Goal: Check status: Check status

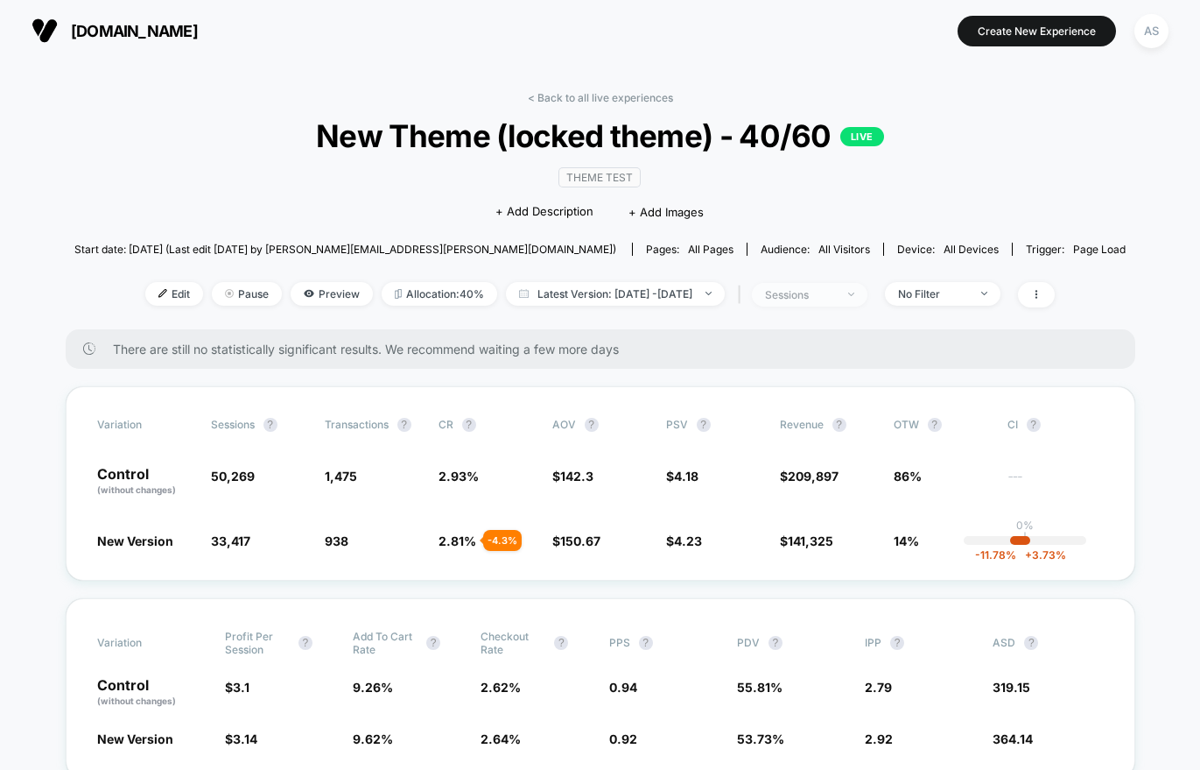
click at [815, 291] on div "sessions" at bounding box center [800, 294] width 70 height 13
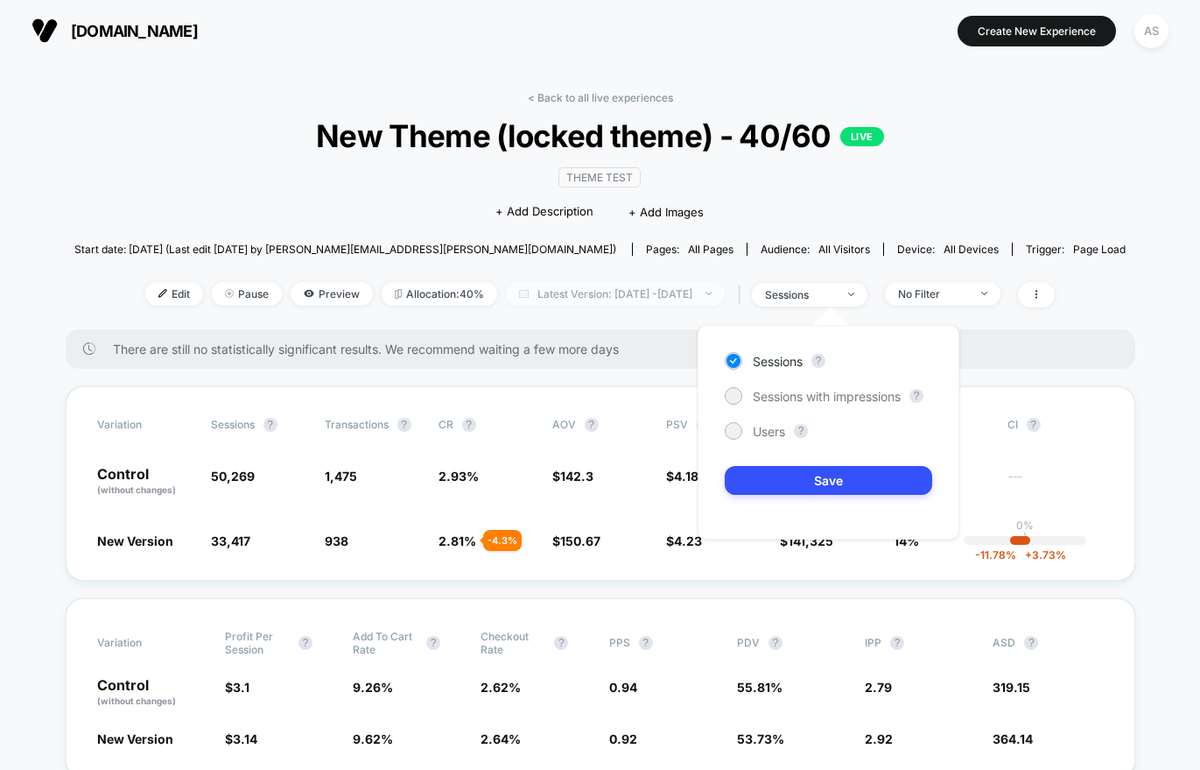
click at [704, 286] on span "Latest Version: [DATE] - [DATE]" at bounding box center [615, 294] width 219 height 24
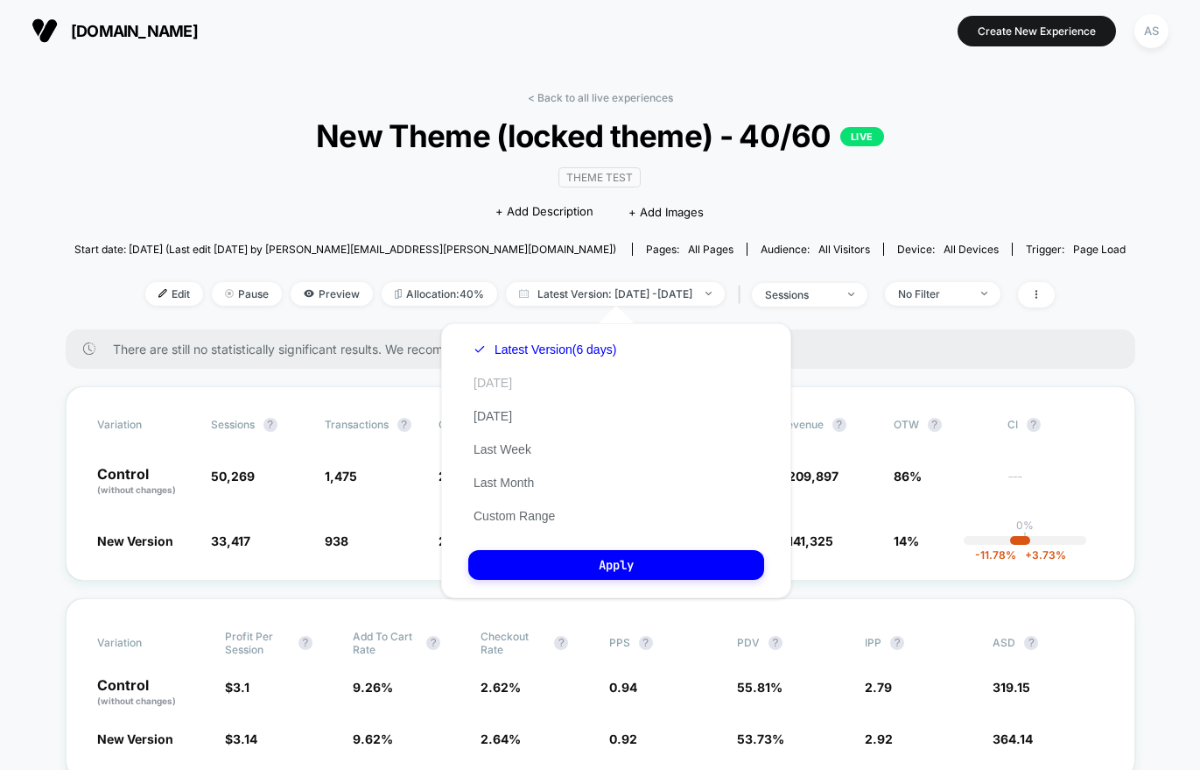
click at [503, 384] on button "[DATE]" at bounding box center [492, 383] width 49 height 16
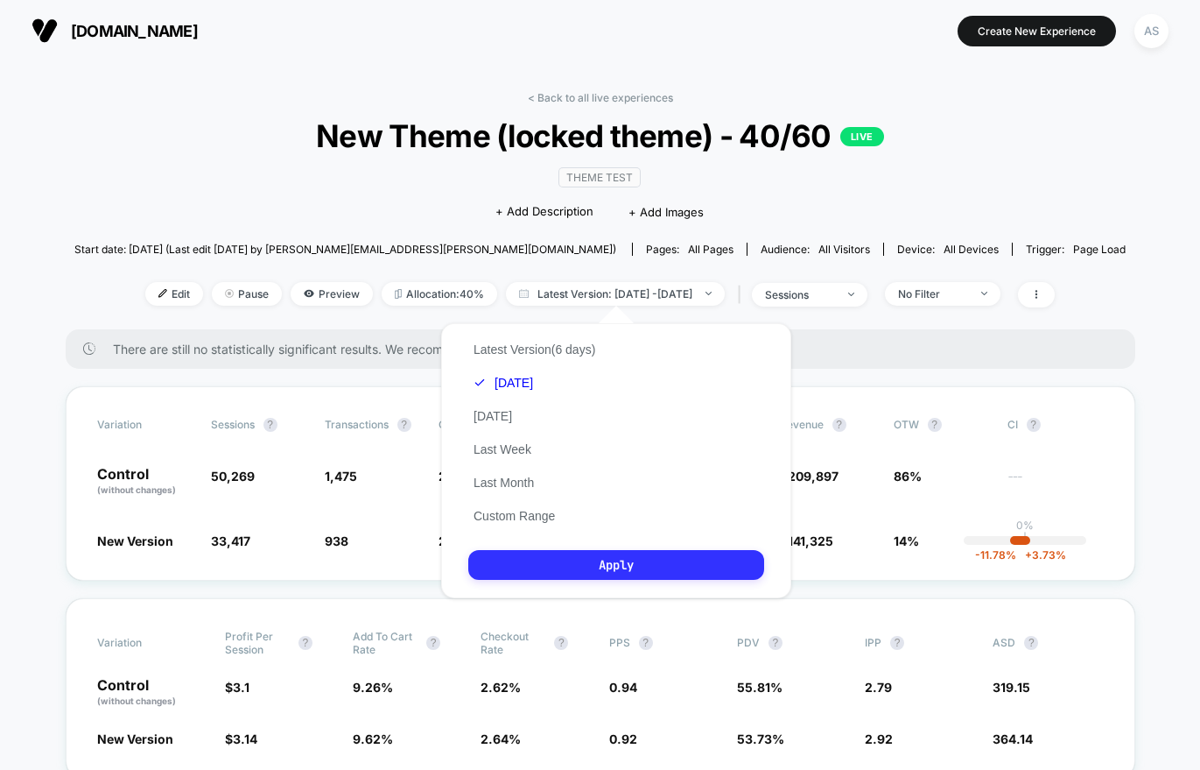
click at [594, 563] on button "Apply" at bounding box center [616, 565] width 296 height 30
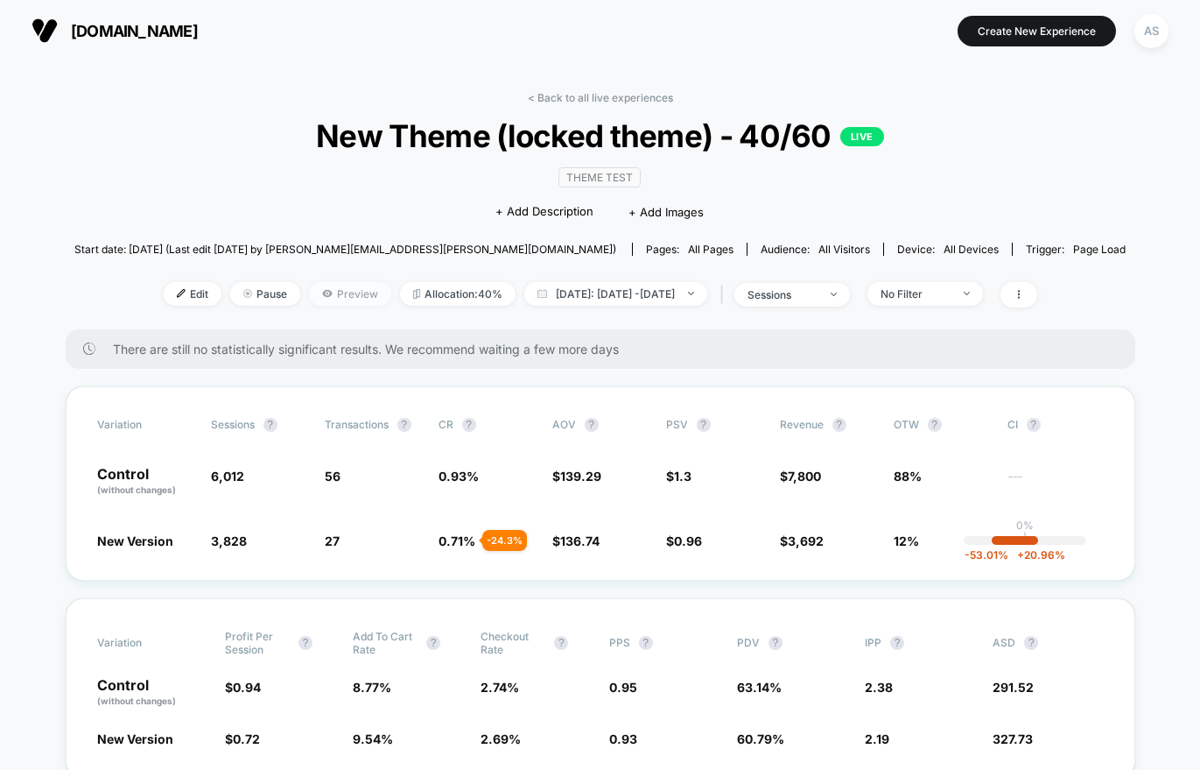
click at [327, 289] on span "Preview" at bounding box center [350, 294] width 82 height 24
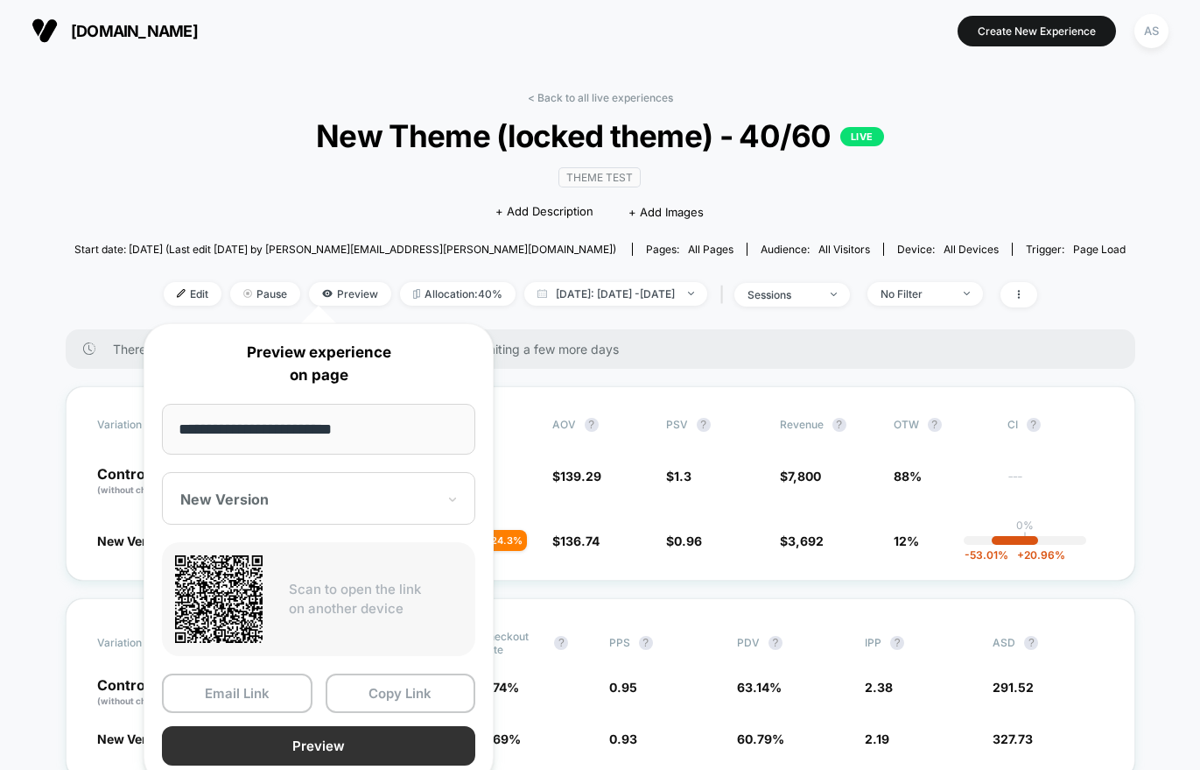
click at [372, 738] on button "Preview" at bounding box center [318, 745] width 313 height 39
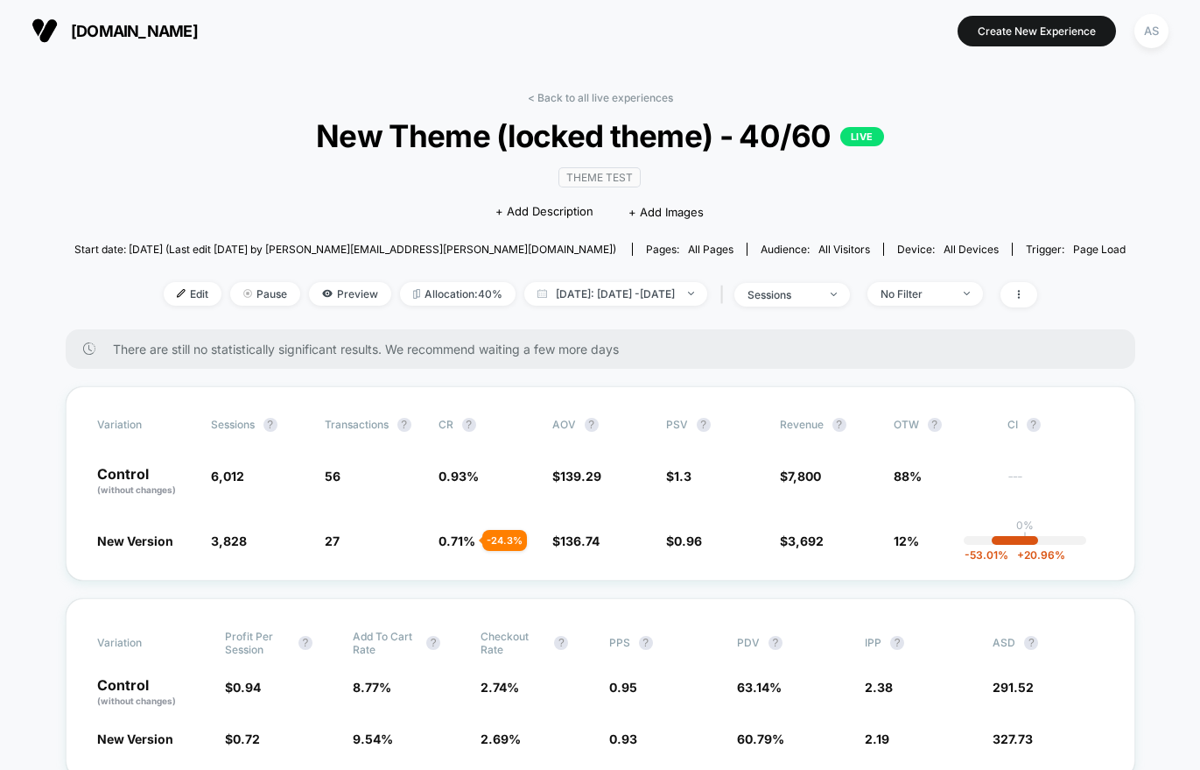
click at [303, 306] on div "Edit Pause Preview Allocation: 40% Today: Aug 12, 2025 - Aug 12, 2025 | session…" at bounding box center [600, 294] width 1052 height 25
click at [328, 293] on span "Preview" at bounding box center [350, 294] width 82 height 24
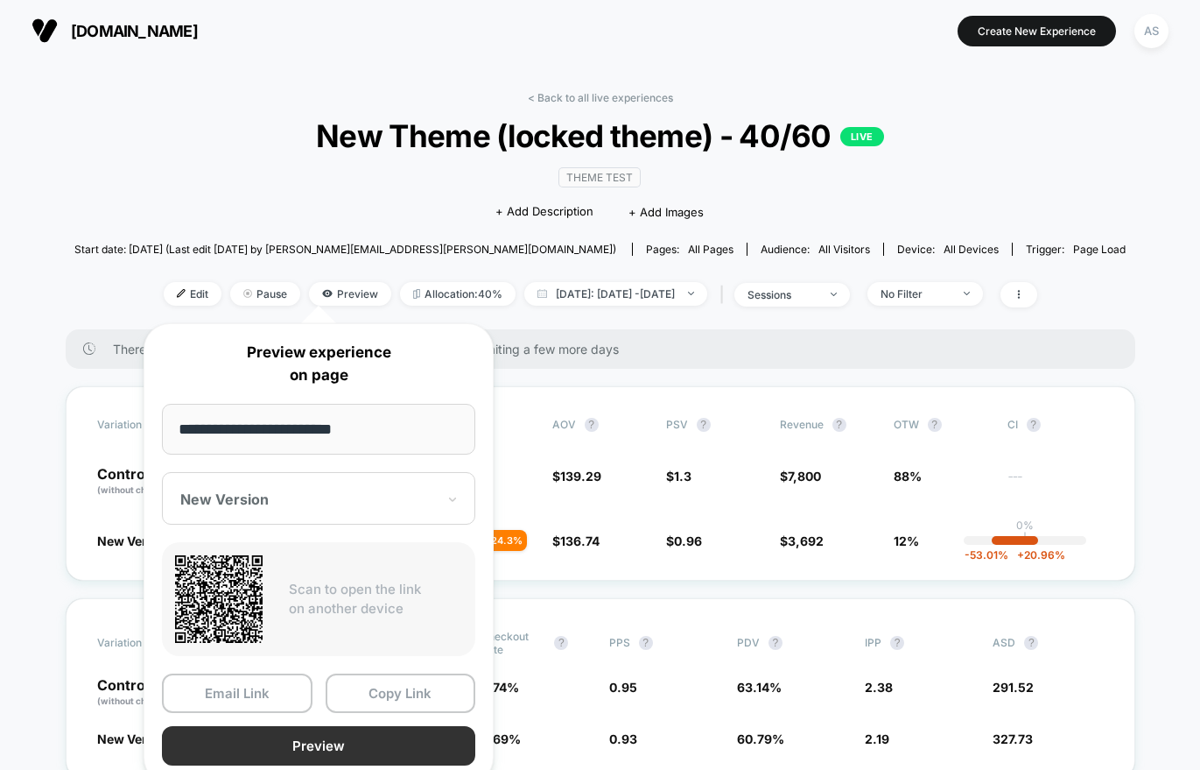
click at [320, 746] on button "Preview" at bounding box center [318, 745] width 313 height 39
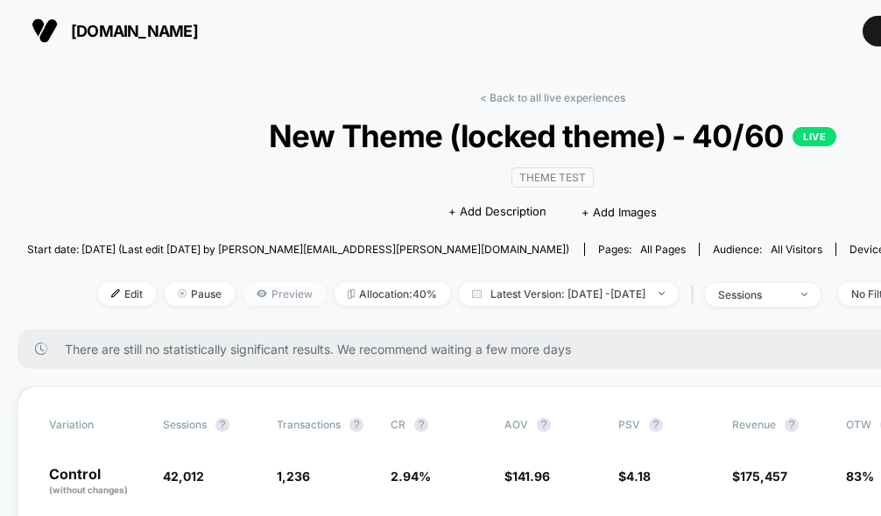
click at [243, 301] on span "Preview" at bounding box center [284, 294] width 82 height 24
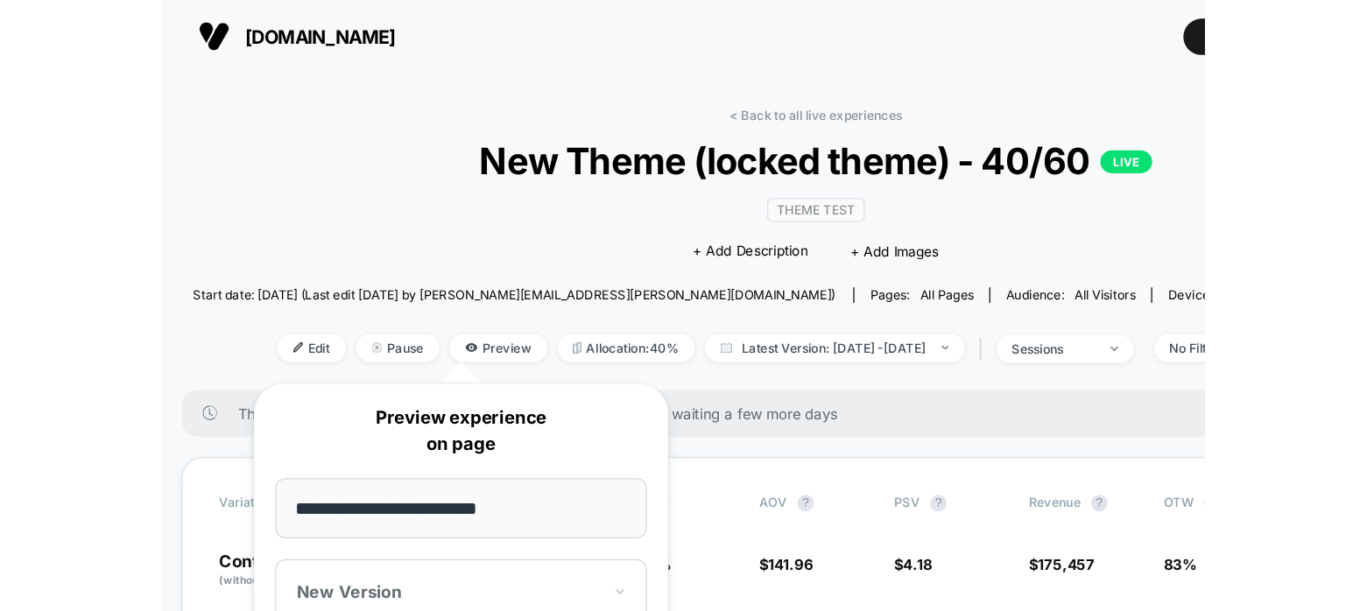
scroll to position [239, 0]
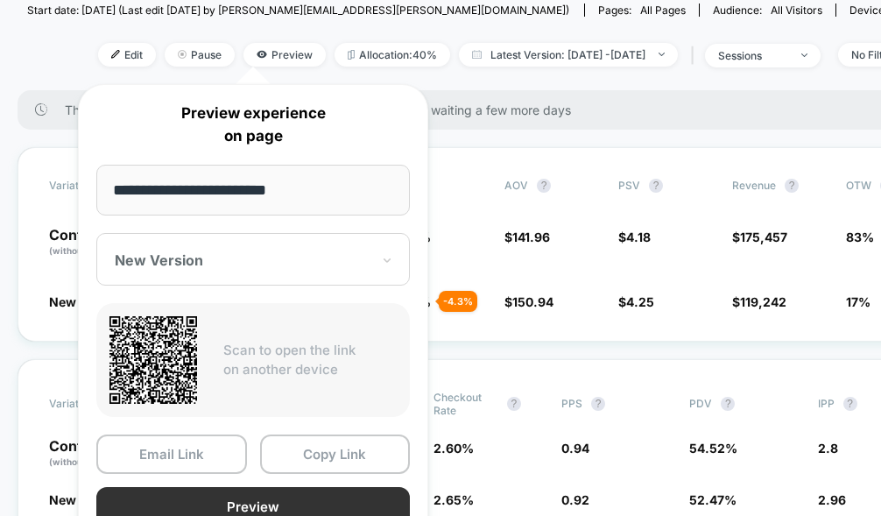
click at [248, 489] on button "Preview" at bounding box center [252, 506] width 313 height 39
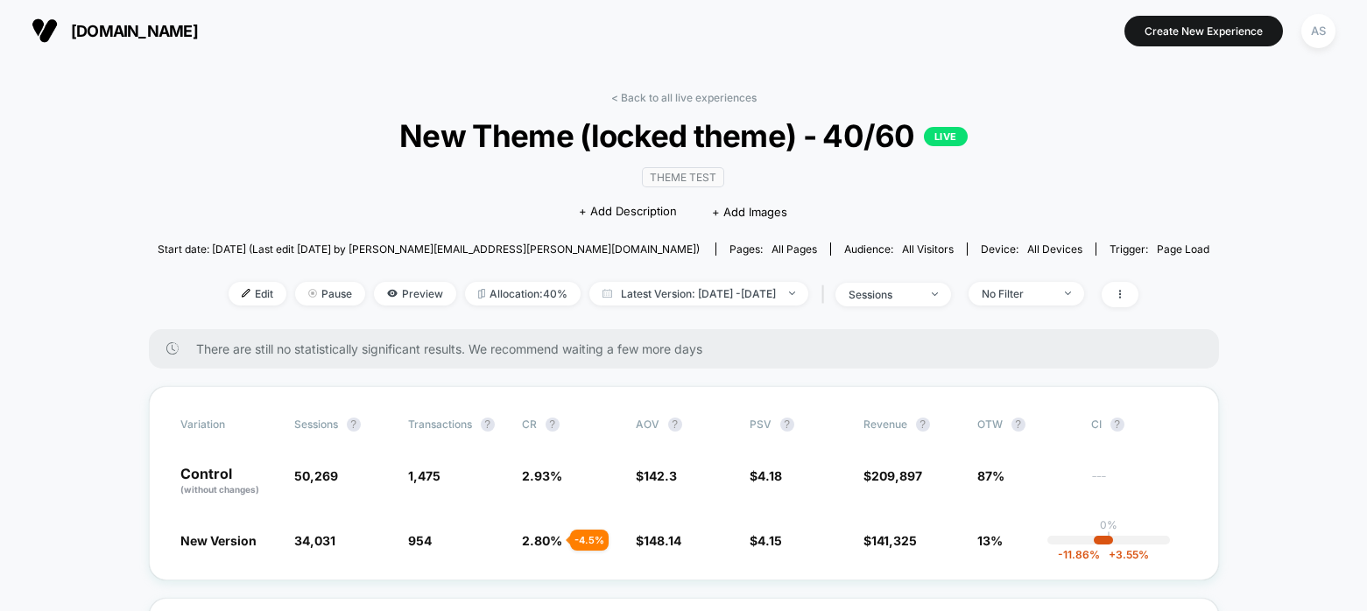
click at [1201, 341] on div "There are still no statistically significant results. We recommend waiting a fe…" at bounding box center [684, 348] width 1070 height 39
click at [753, 301] on span "Latest Version: [DATE] - [DATE]" at bounding box center [698, 294] width 219 height 24
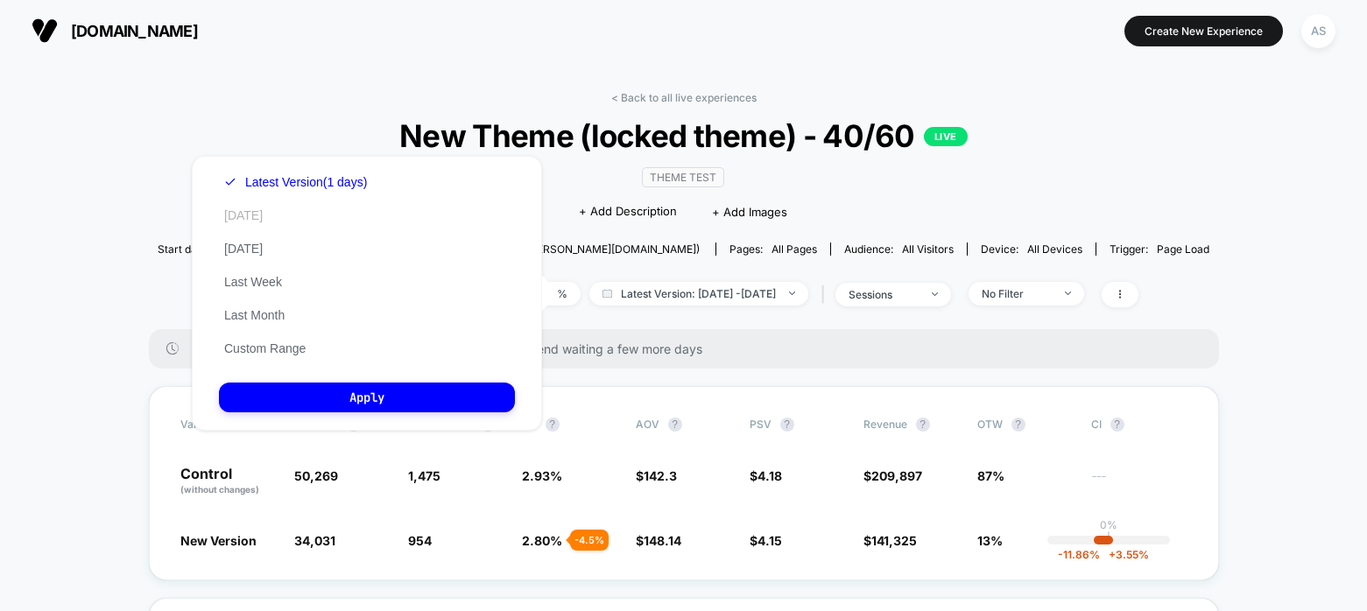
click at [243, 215] on button "[DATE]" at bounding box center [243, 216] width 49 height 16
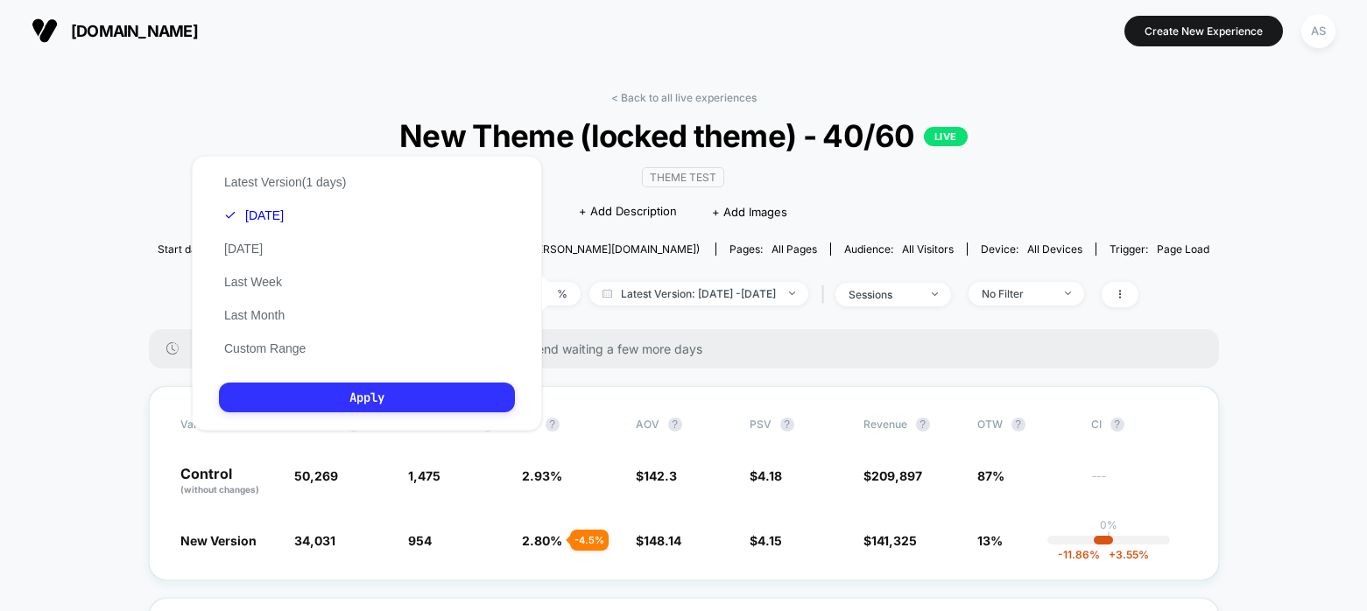
click at [327, 396] on button "Apply" at bounding box center [367, 398] width 296 height 30
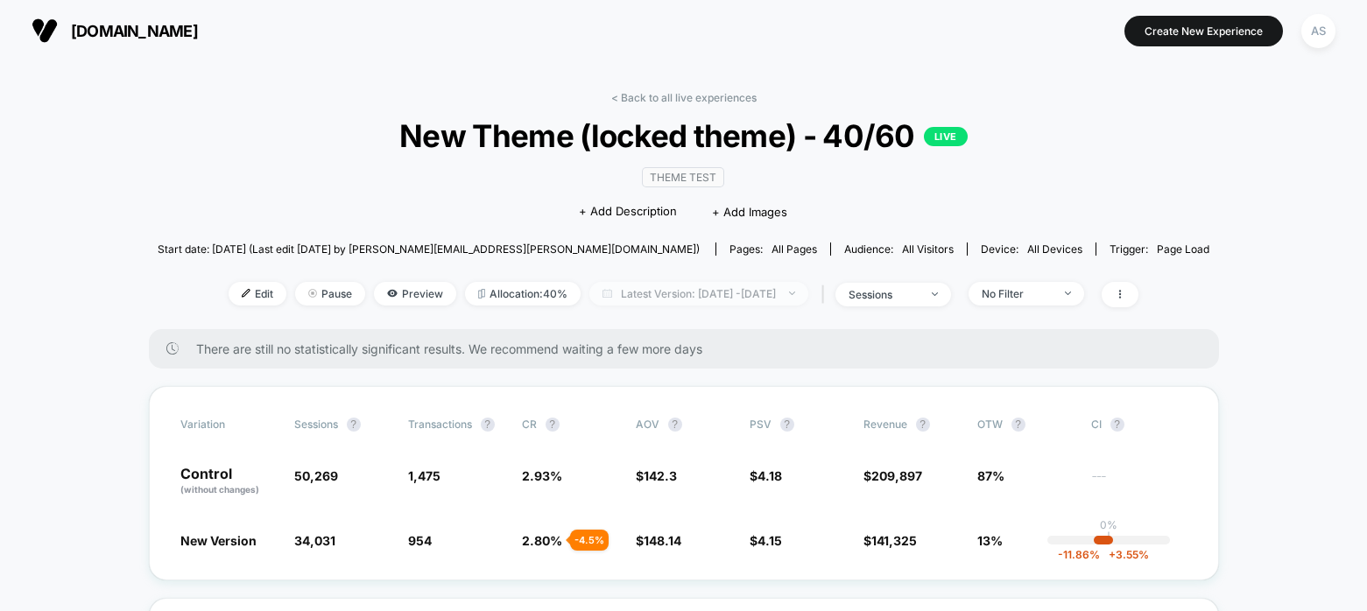
click at [808, 302] on span "Latest Version: Aug 7, 2025 - Aug 12, 2025" at bounding box center [698, 294] width 219 height 24
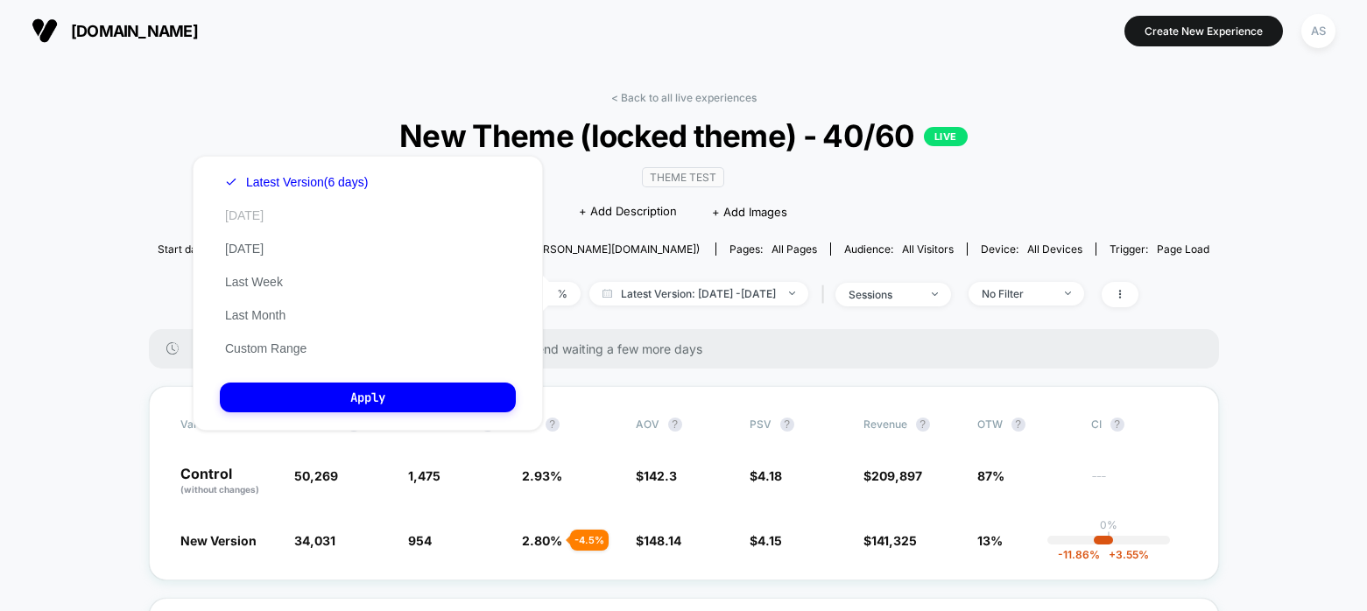
click at [243, 211] on button "[DATE]" at bounding box center [244, 216] width 49 height 16
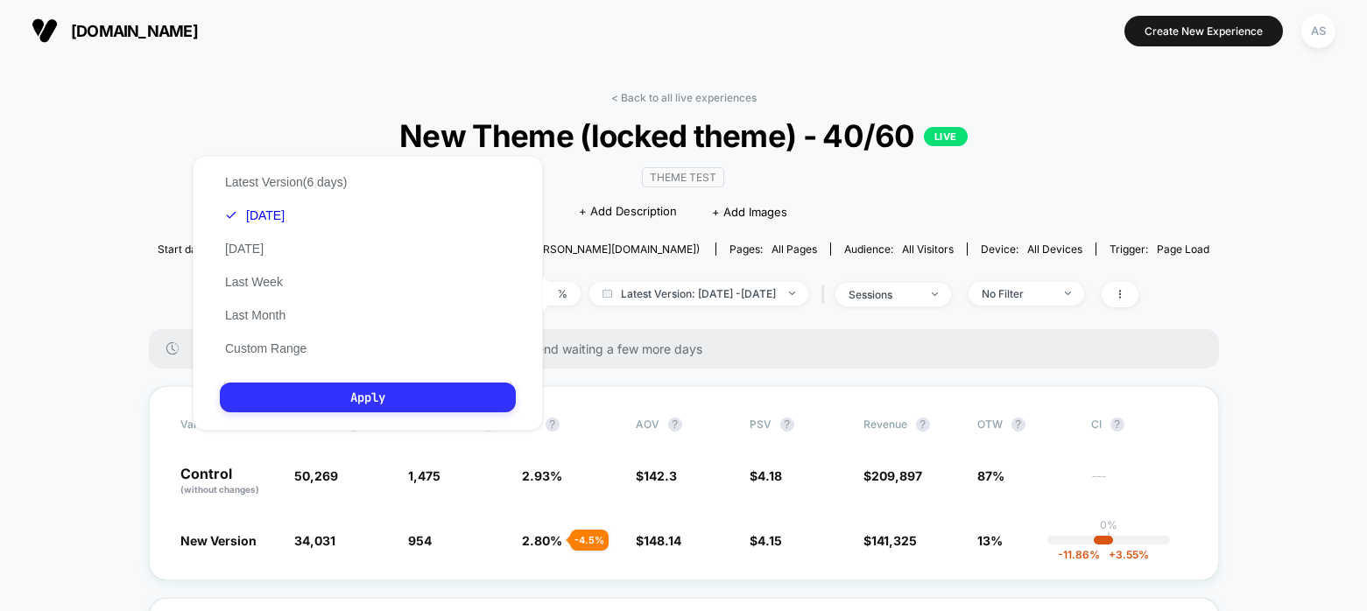
click at [306, 389] on button "Apply" at bounding box center [368, 398] width 296 height 30
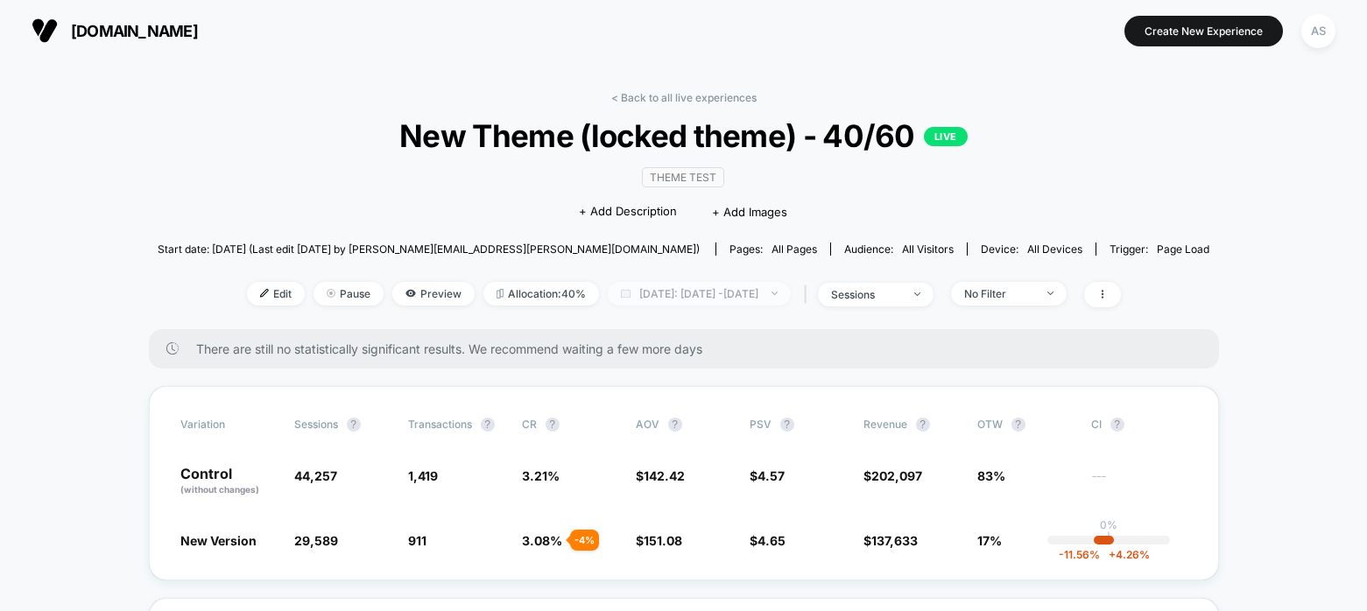
click at [655, 283] on span "Today: Aug 7, 2025 - Aug 11, 2025" at bounding box center [699, 294] width 183 height 24
select select "*"
select select "****"
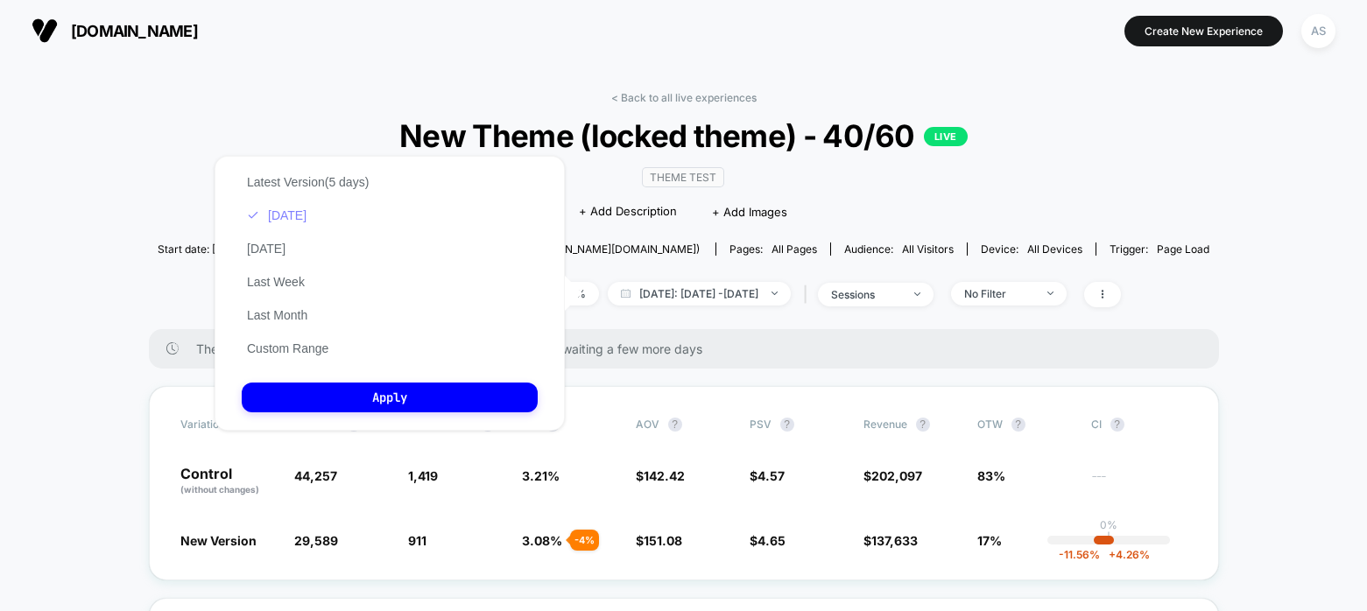
click at [287, 212] on button "[DATE]" at bounding box center [277, 216] width 70 height 16
click at [283, 353] on button "Custom Range" at bounding box center [288, 349] width 92 height 16
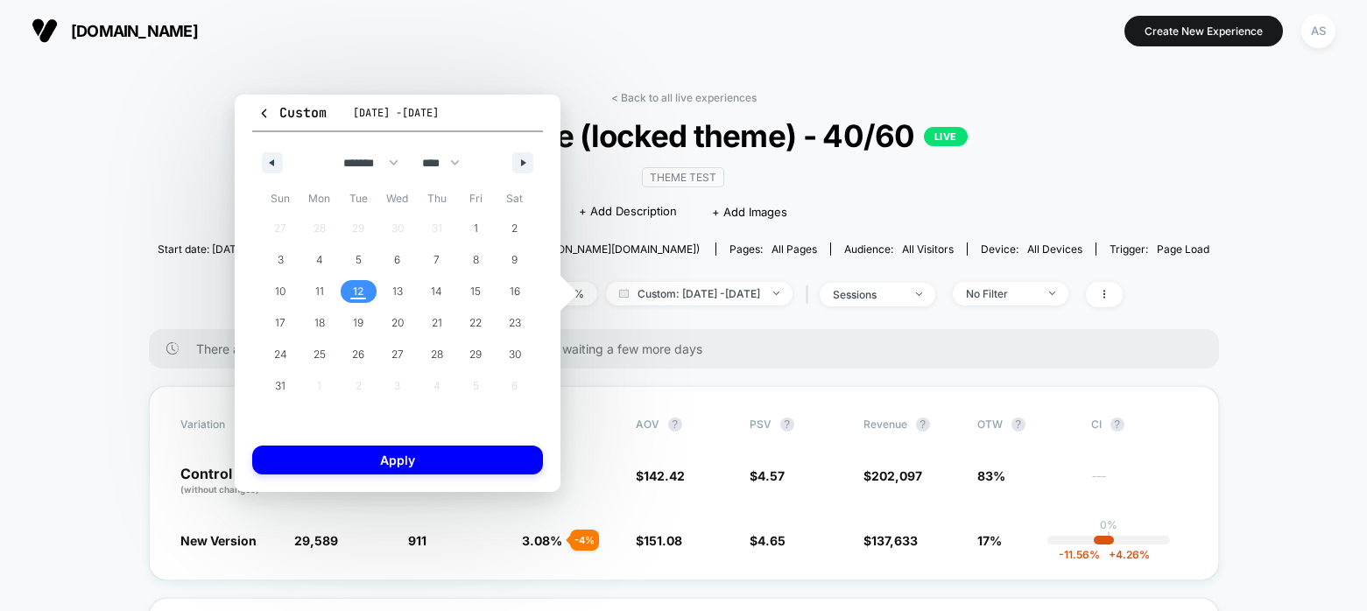
click at [360, 291] on span "12" at bounding box center [358, 292] width 11 height 32
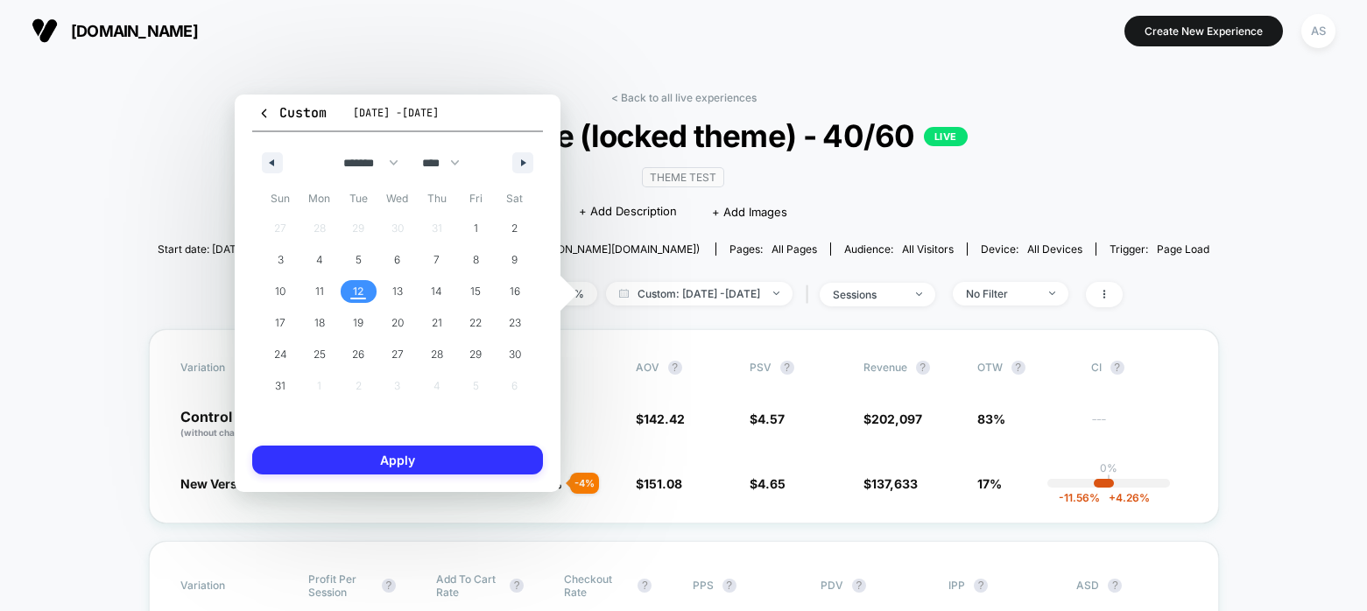
click at [383, 461] on button "Apply" at bounding box center [397, 460] width 291 height 29
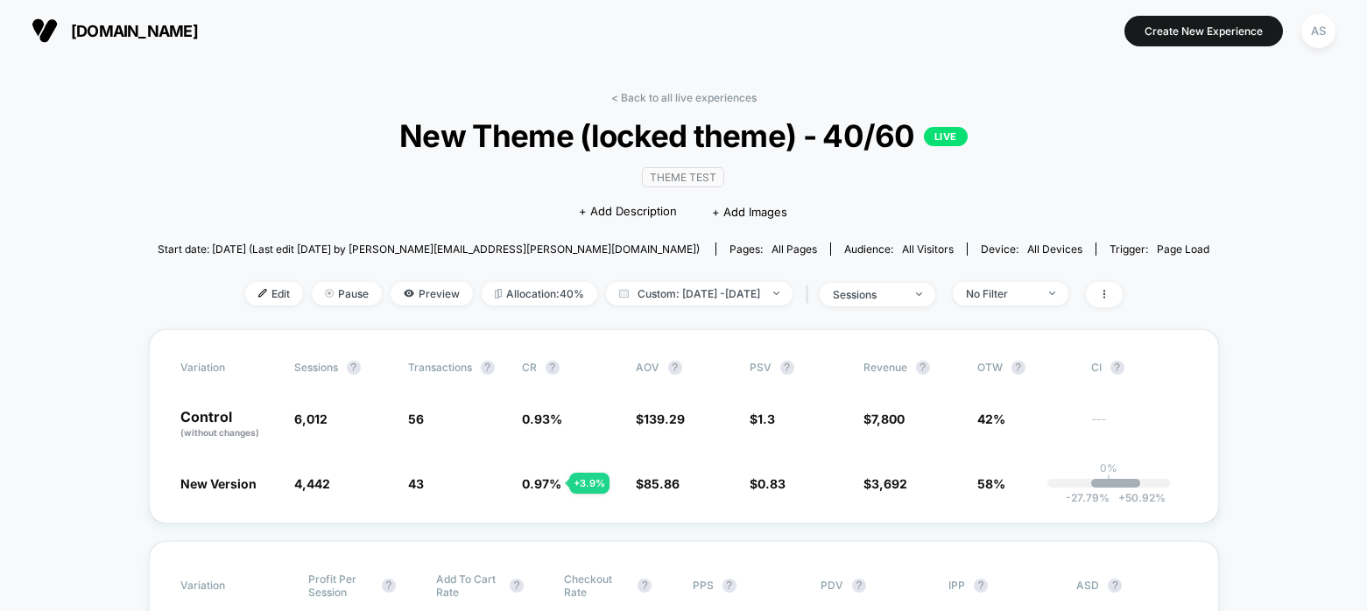
click at [391, 288] on span "Preview" at bounding box center [432, 294] width 82 height 24
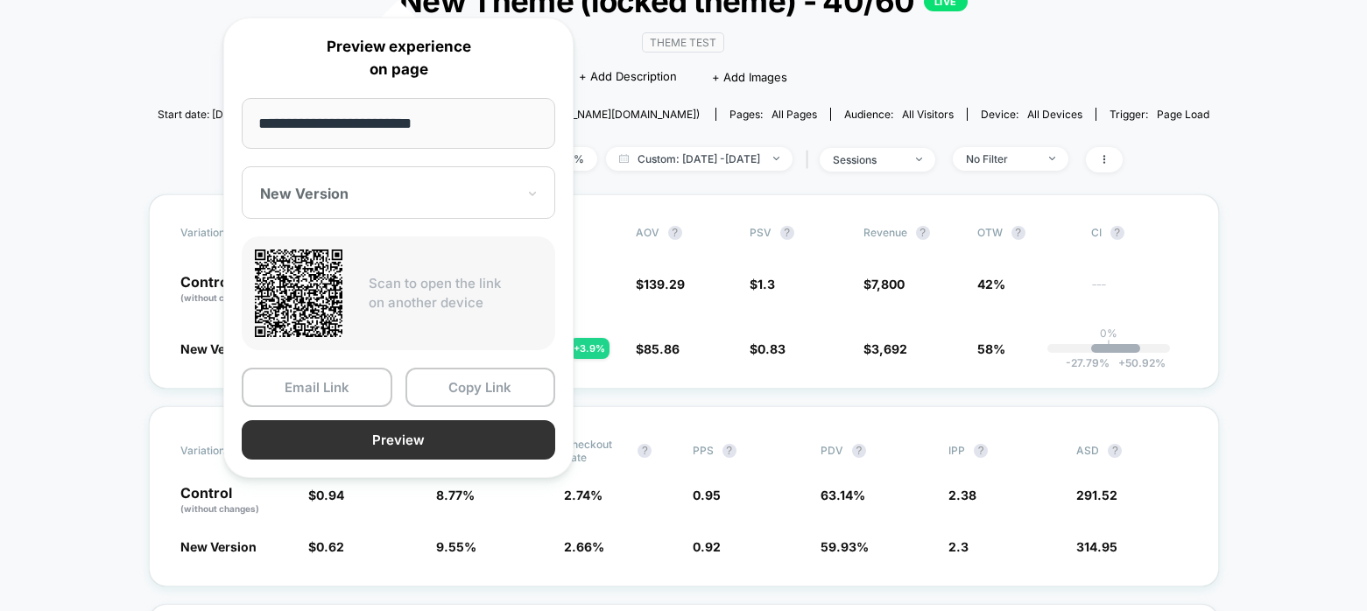
scroll to position [350, 0]
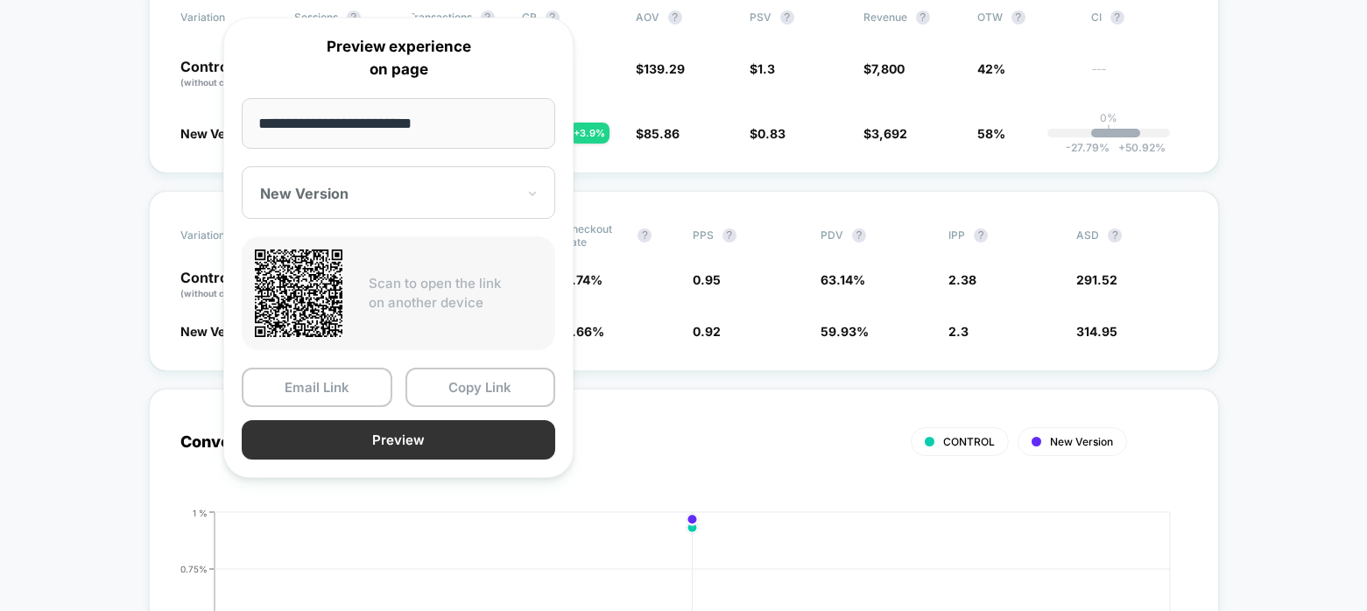
click at [393, 440] on button "Preview" at bounding box center [398, 439] width 313 height 39
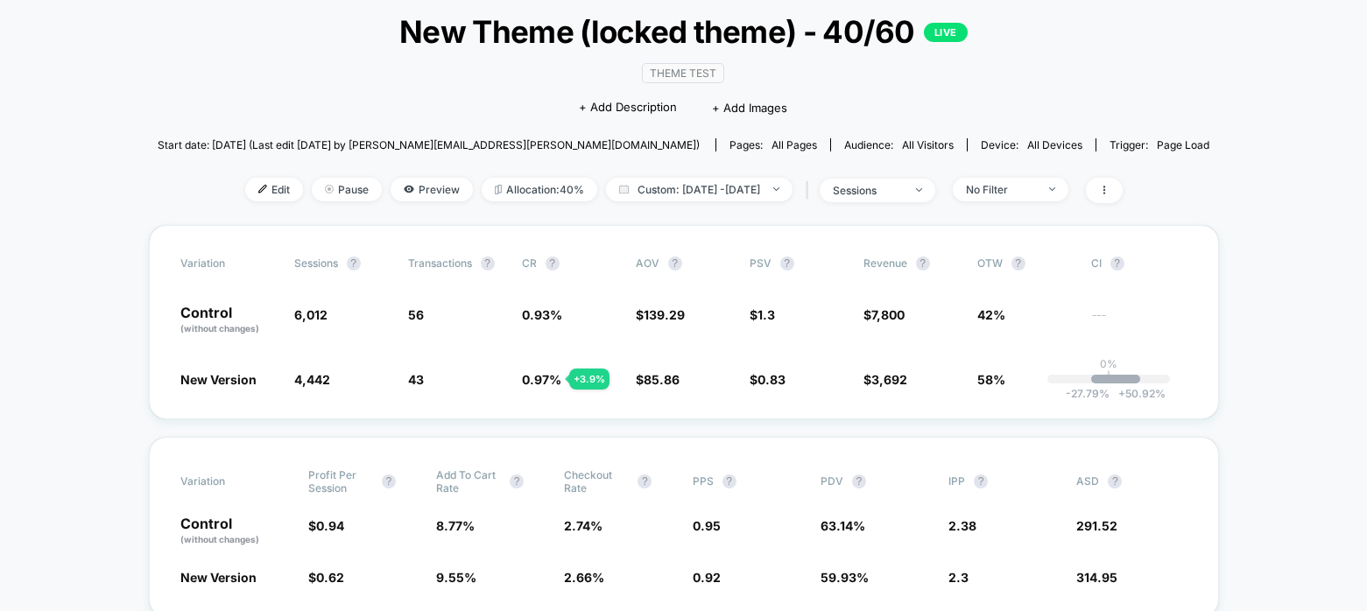
scroll to position [0, 0]
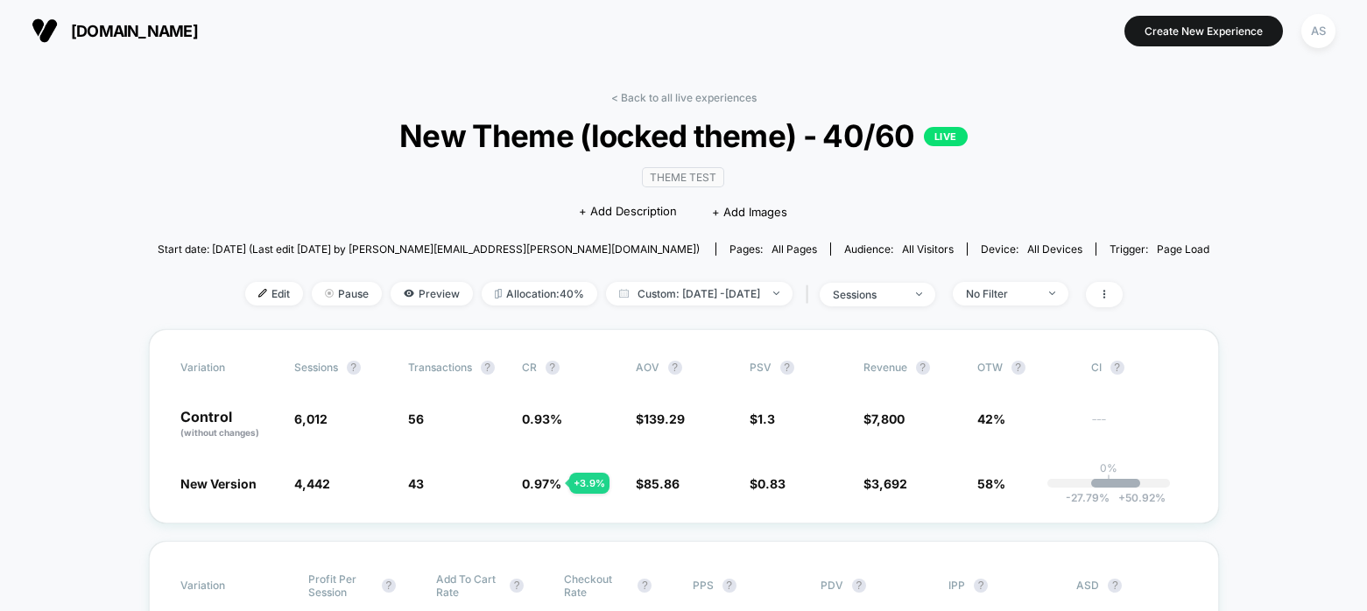
click at [410, 273] on div "< Back to all live experiences New Theme (locked theme) - 40/60 LIVE Theme Test…" at bounding box center [684, 210] width 1052 height 238
click at [409, 289] on span "Preview" at bounding box center [432, 294] width 82 height 24
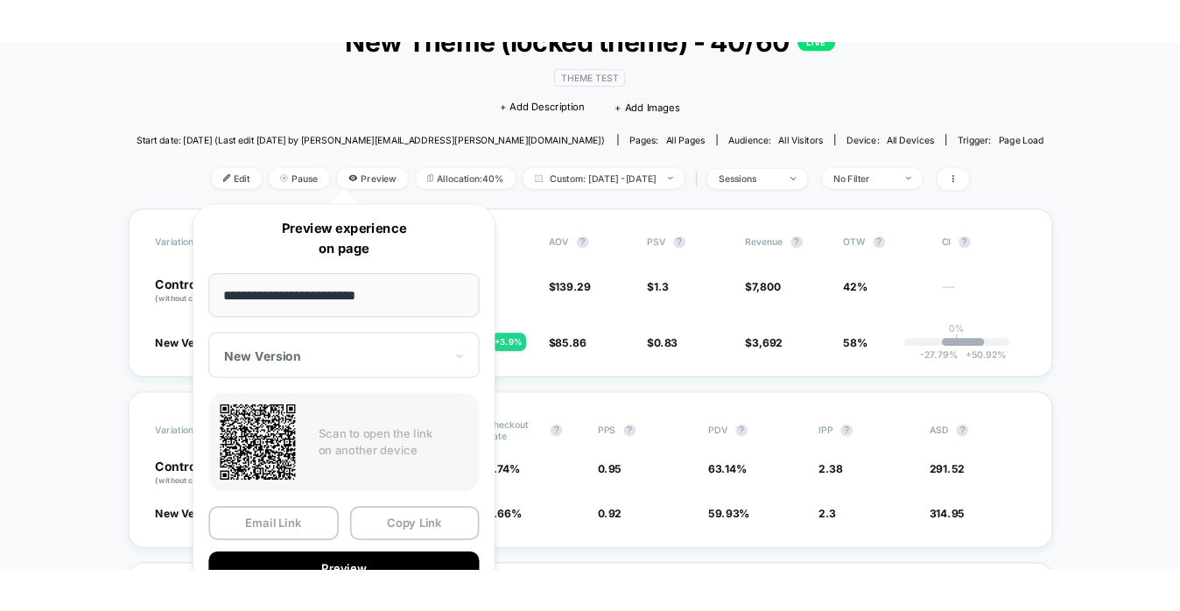
scroll to position [438, 0]
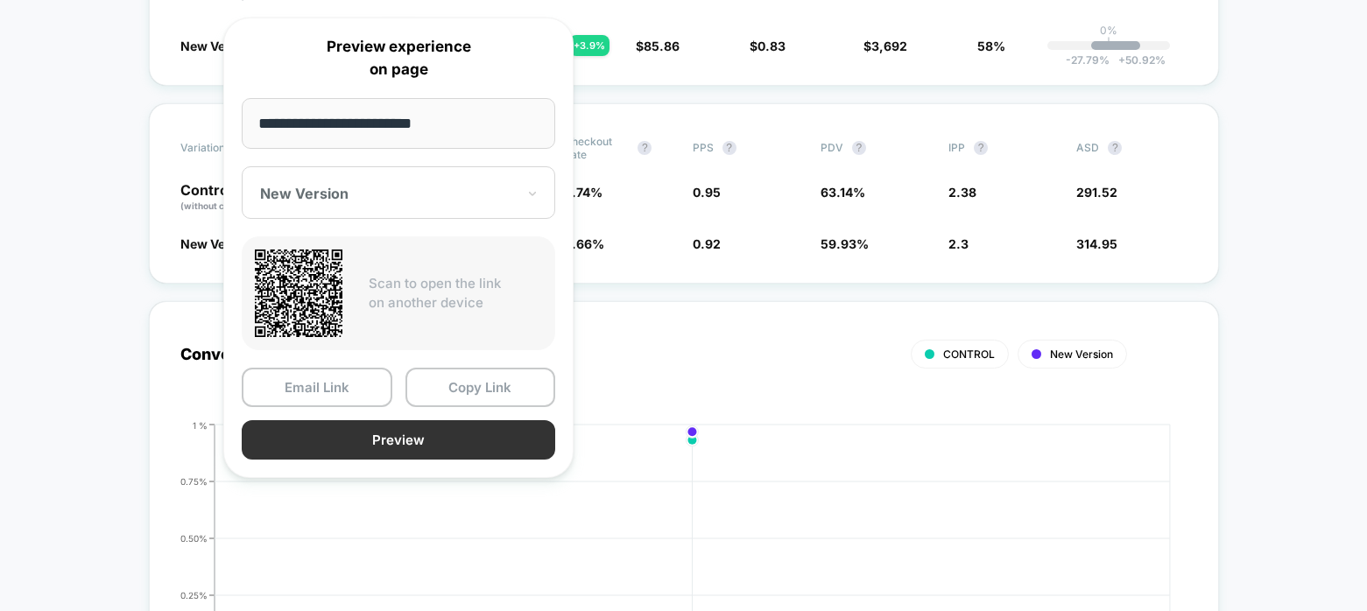
click at [378, 442] on button "Preview" at bounding box center [398, 439] width 313 height 39
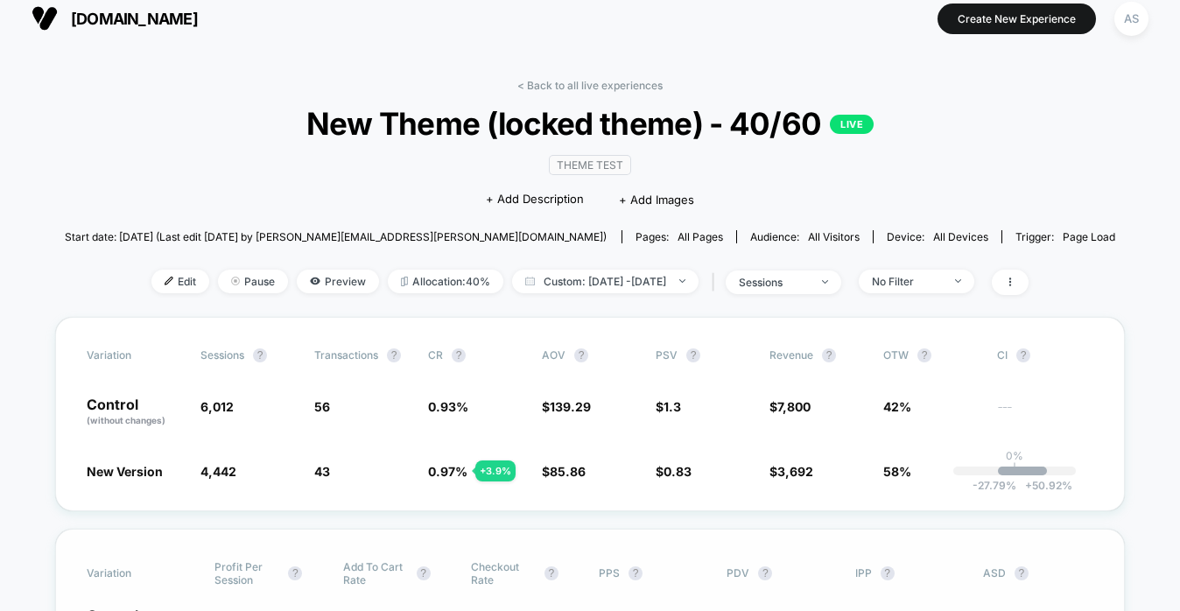
scroll to position [0, 0]
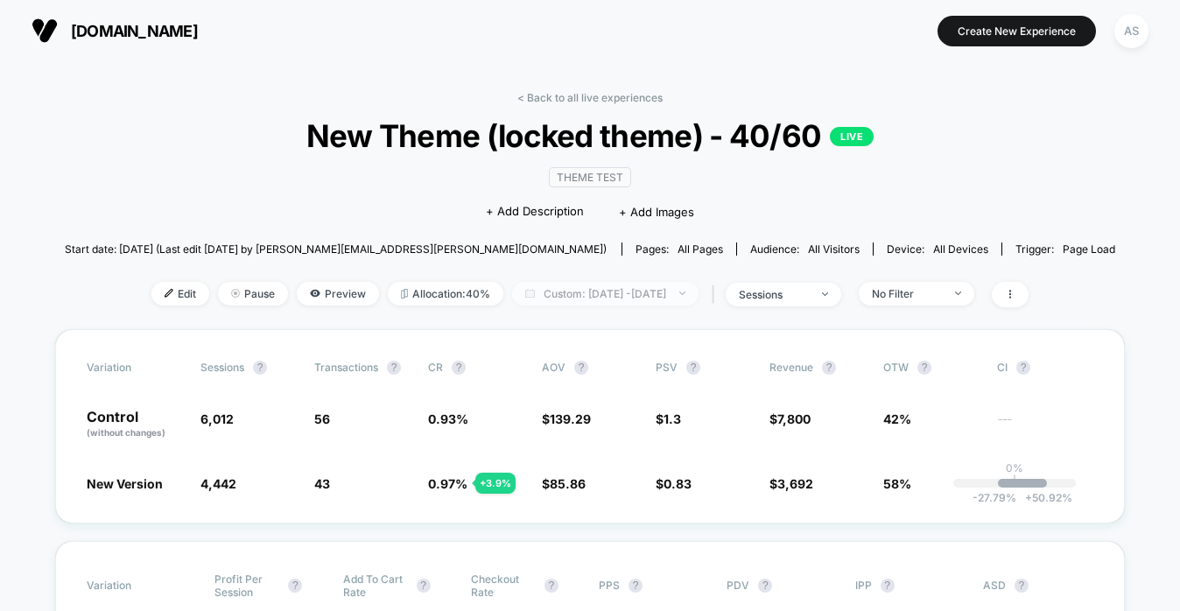
click at [563, 294] on span "Custom: Aug 12, 2025 - Aug 12, 2025" at bounding box center [605, 294] width 187 height 24
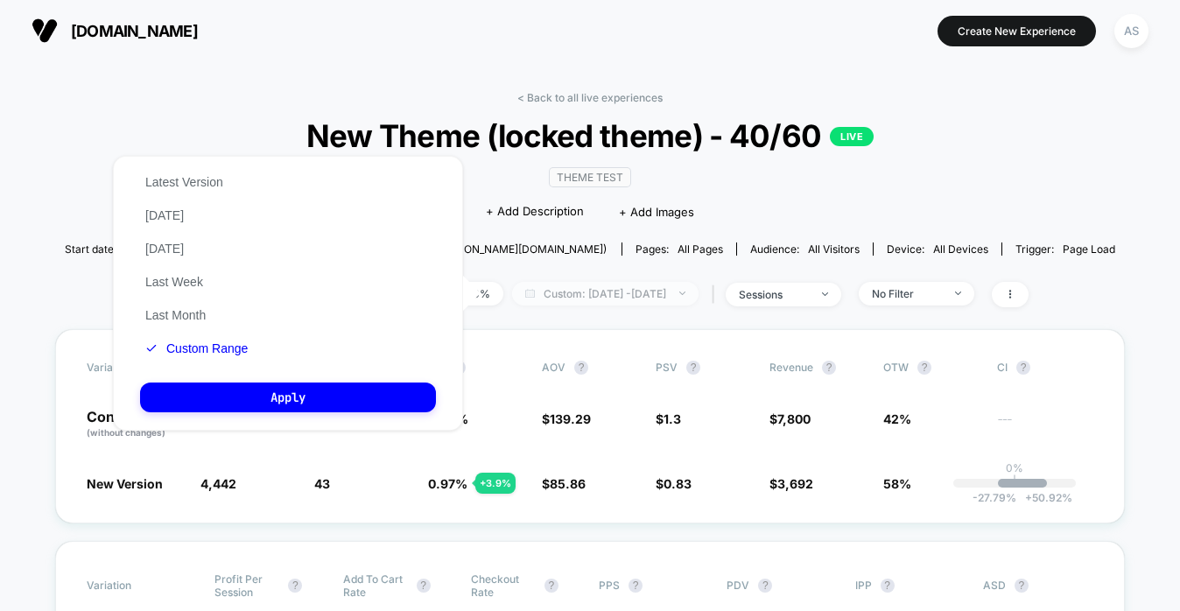
click at [564, 294] on span "Custom: Aug 12, 2025 - Aug 12, 2025" at bounding box center [605, 294] width 187 height 24
